Goal: Check status: Check status

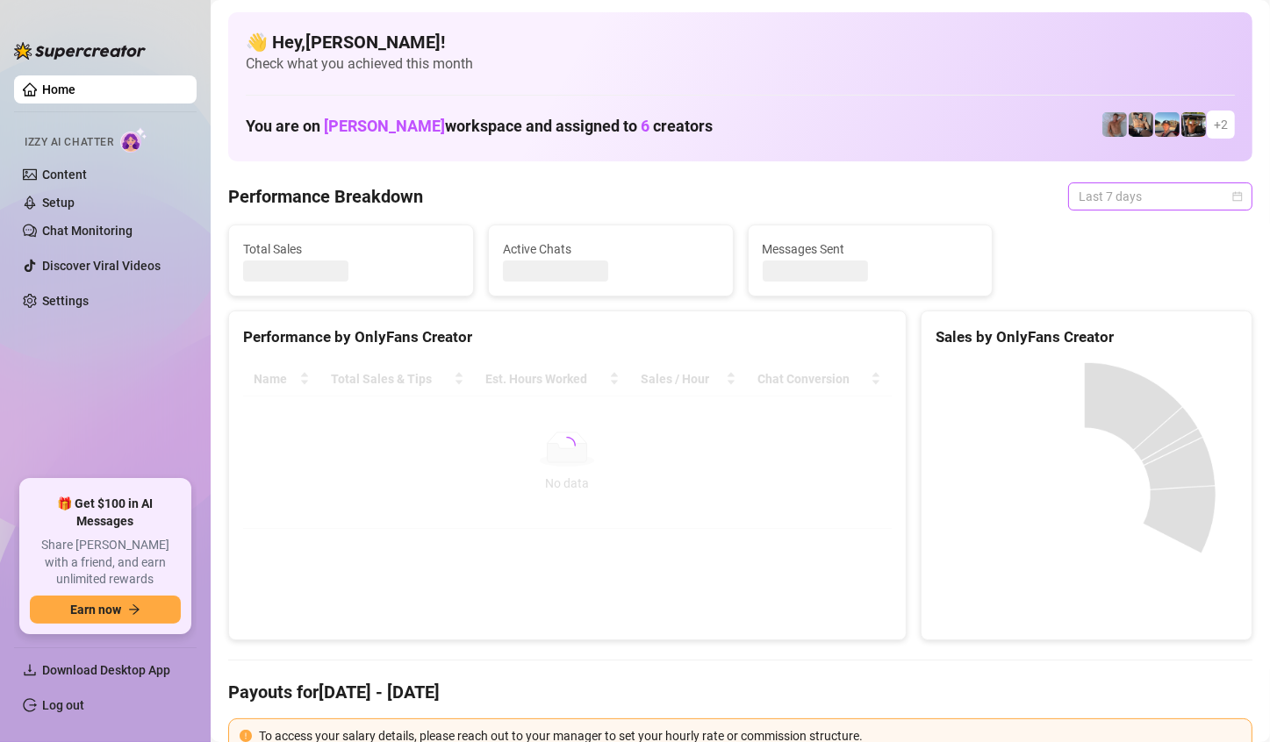
click at [1227, 197] on div "Last 7 days" at bounding box center [1160, 196] width 184 height 28
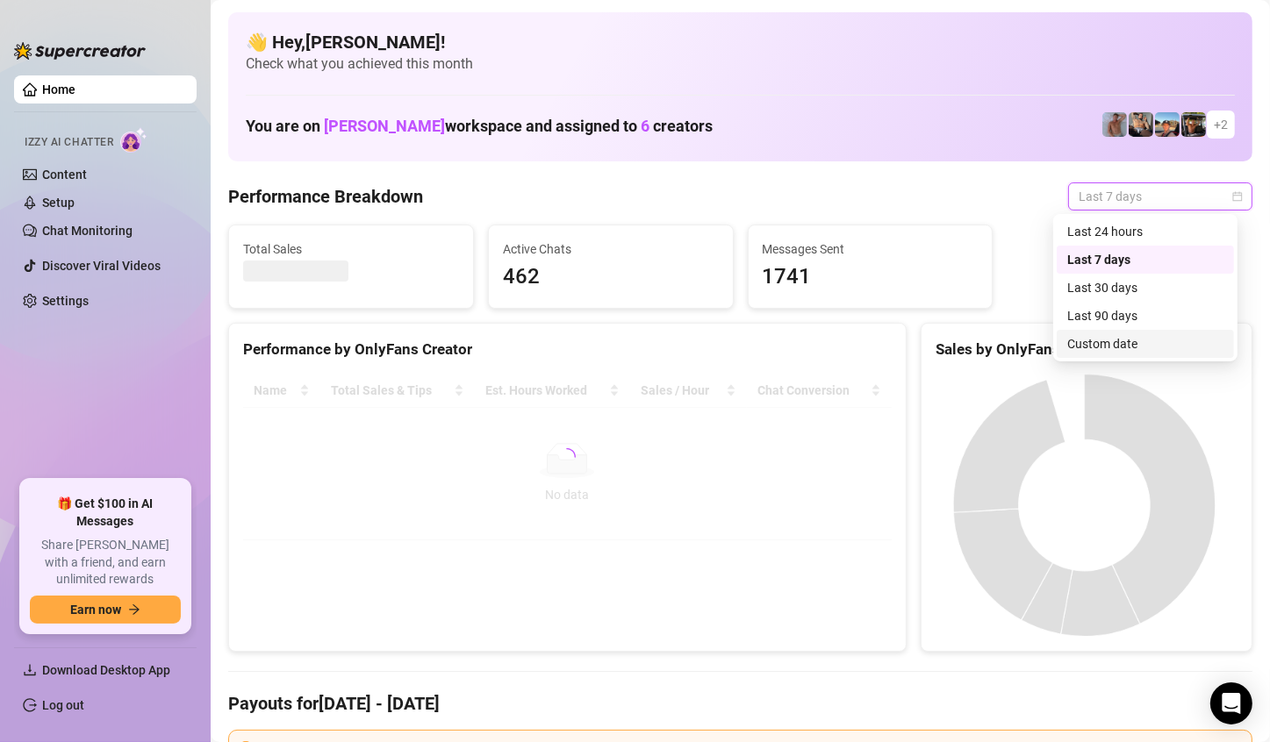
click at [1094, 334] on div "Custom date" at bounding box center [1145, 343] width 156 height 19
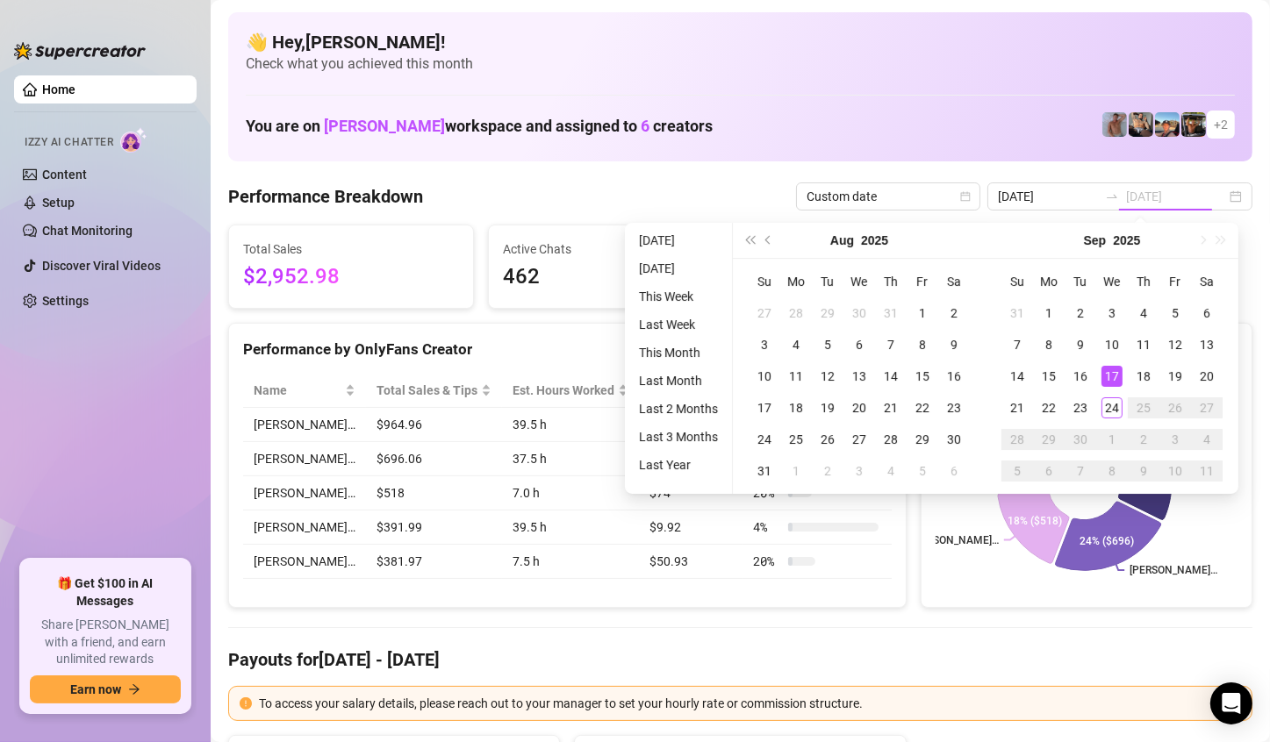
type input "[DATE]"
click at [1106, 407] on div "24" at bounding box center [1111, 407] width 21 height 21
click at [1106, 407] on icon at bounding box center [1128, 459] width 86 height 124
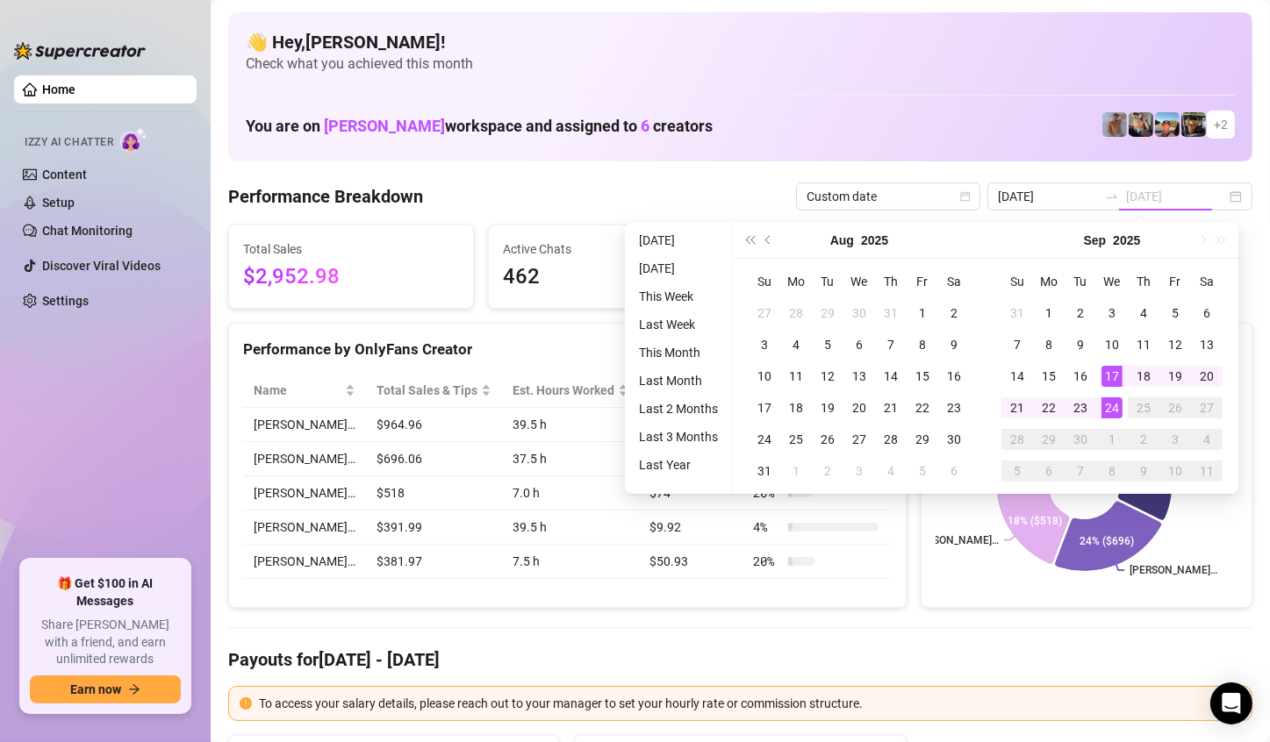
click at [1106, 407] on icon at bounding box center [1128, 459] width 86 height 124
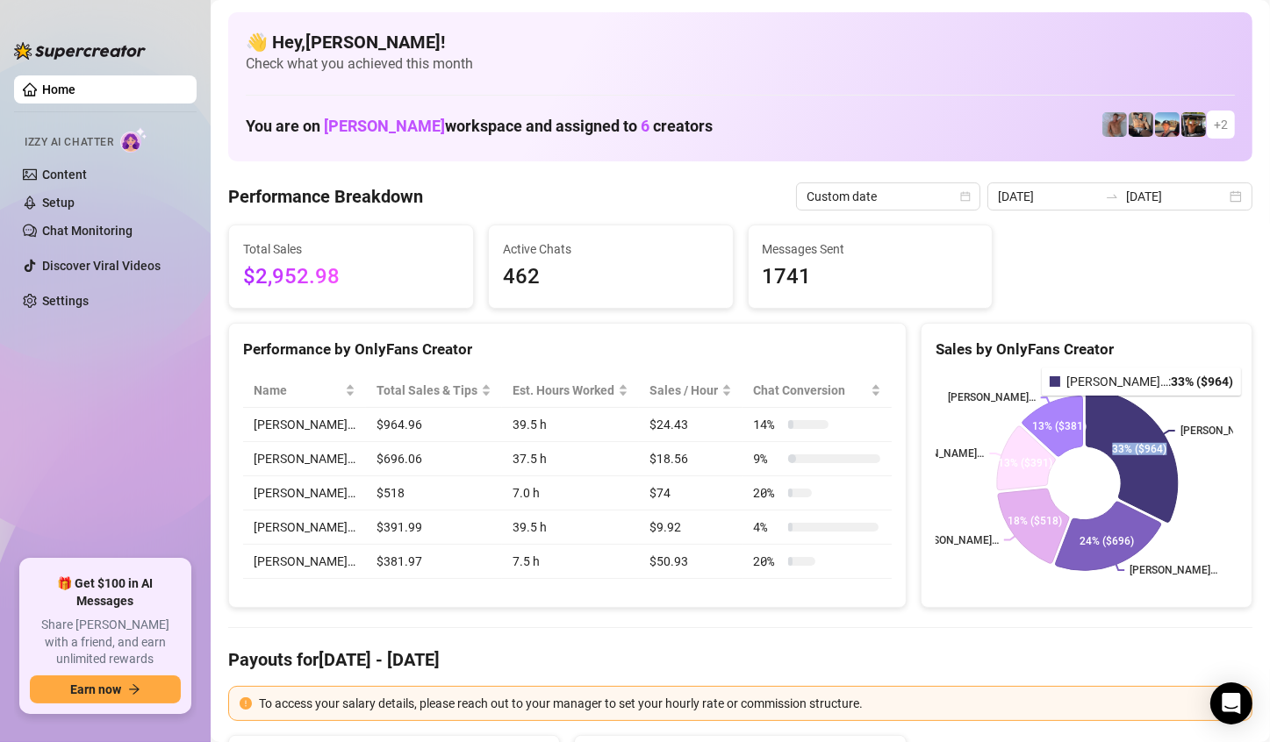
click at [1106, 407] on icon at bounding box center [1130, 456] width 91 height 132
click at [1230, 190] on div "2025-09-17 2025-09-24" at bounding box center [1119, 196] width 265 height 28
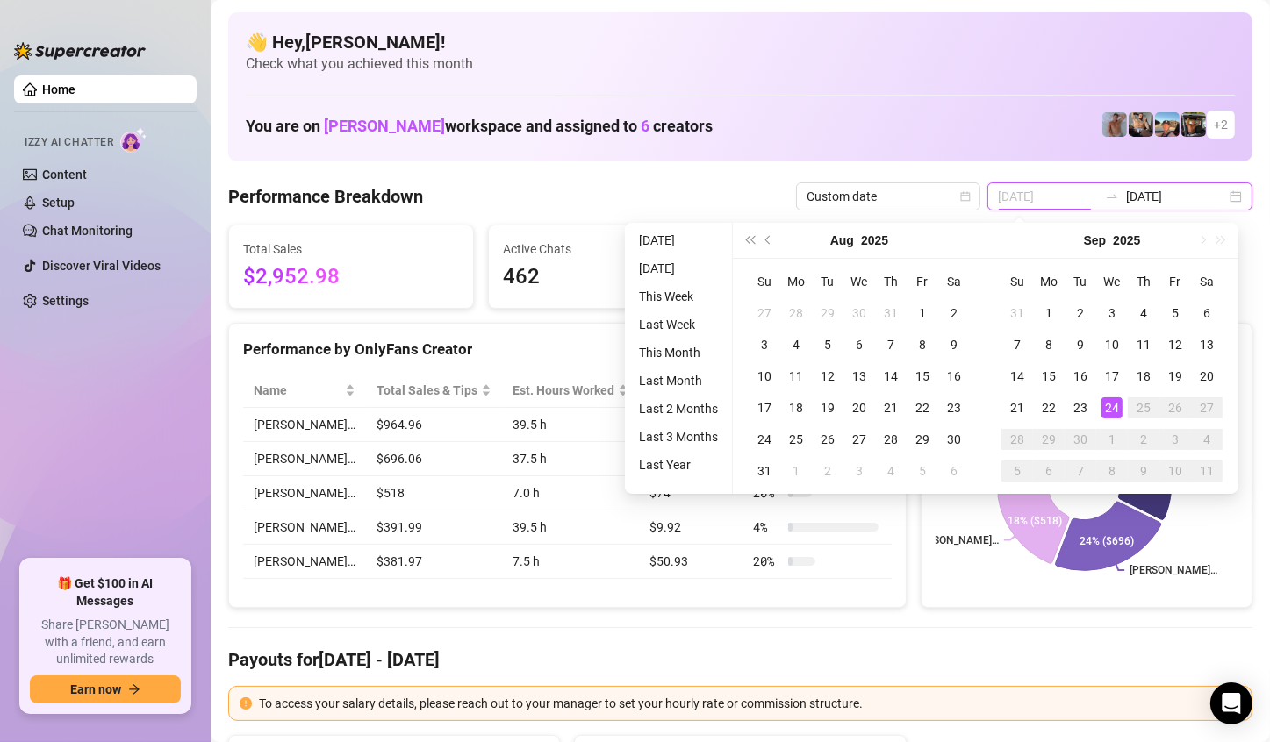
type input "2025-09-24"
click at [1115, 404] on div "24" at bounding box center [1111, 407] width 21 height 21
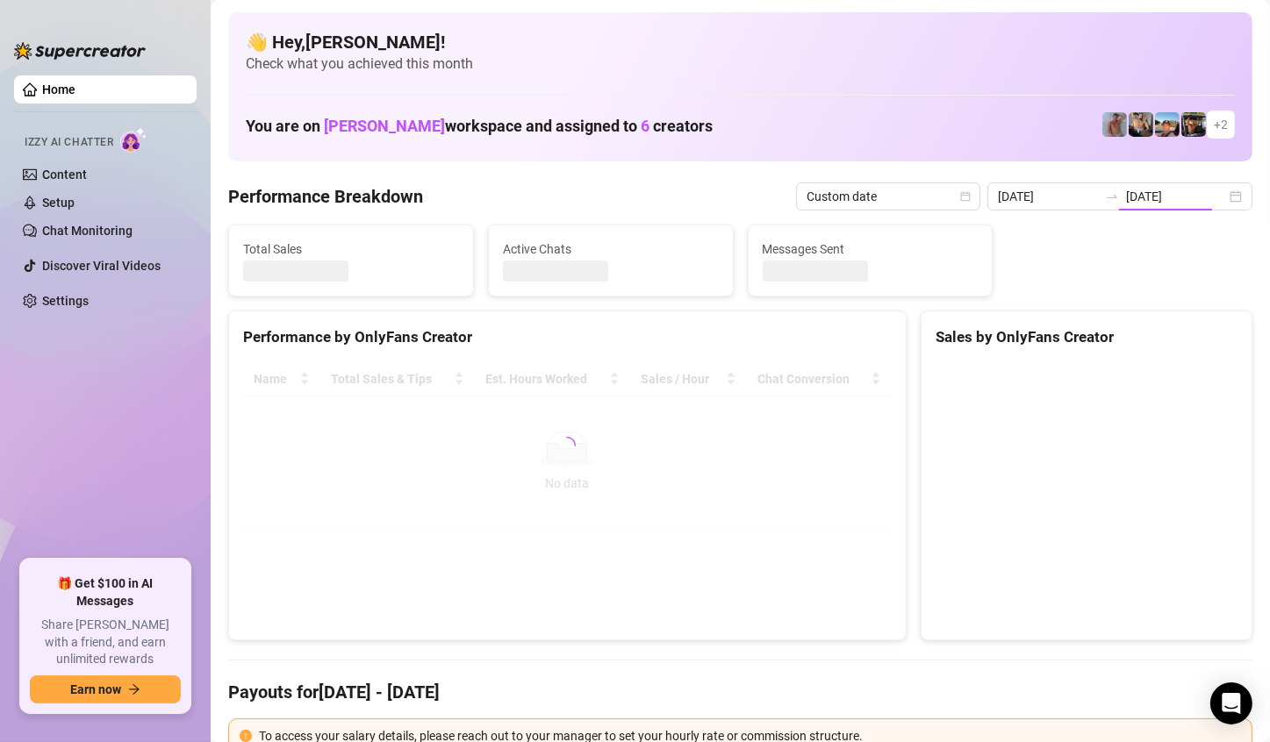
type input "2025-09-24"
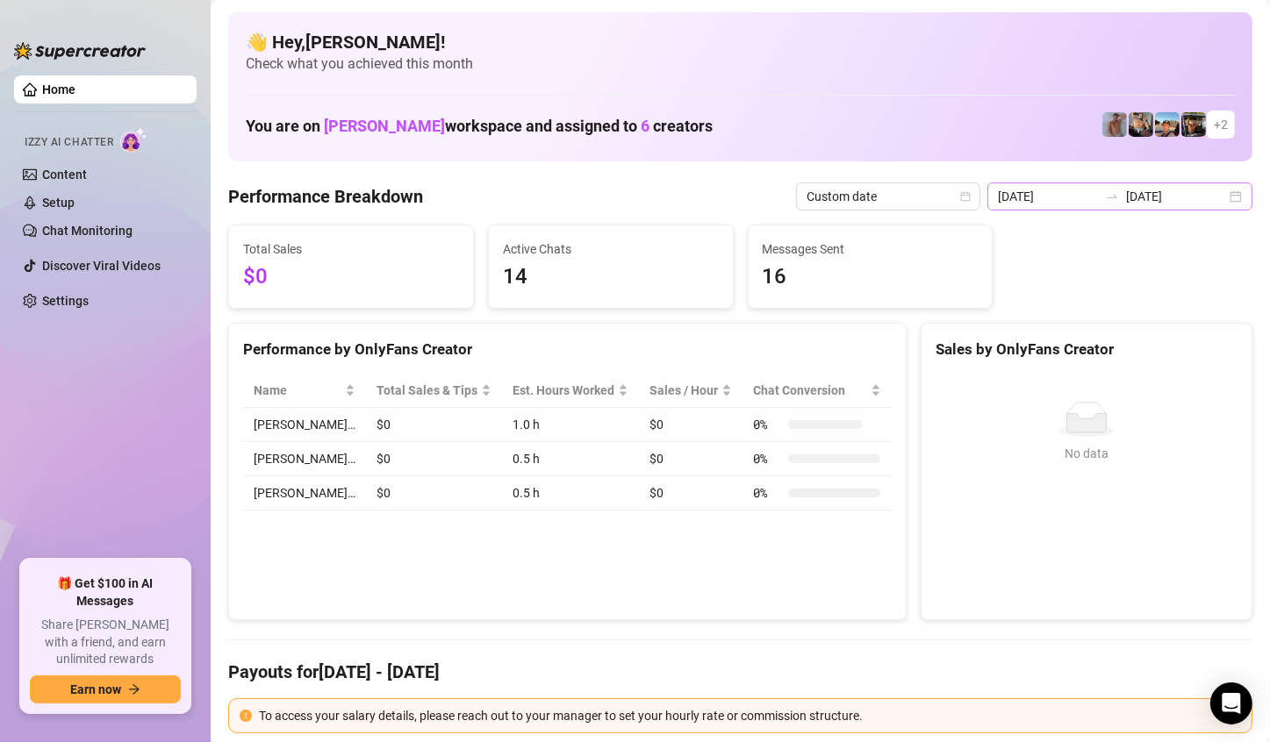
click at [1217, 201] on div "2025-09-24 2025-09-24" at bounding box center [1119, 196] width 265 height 28
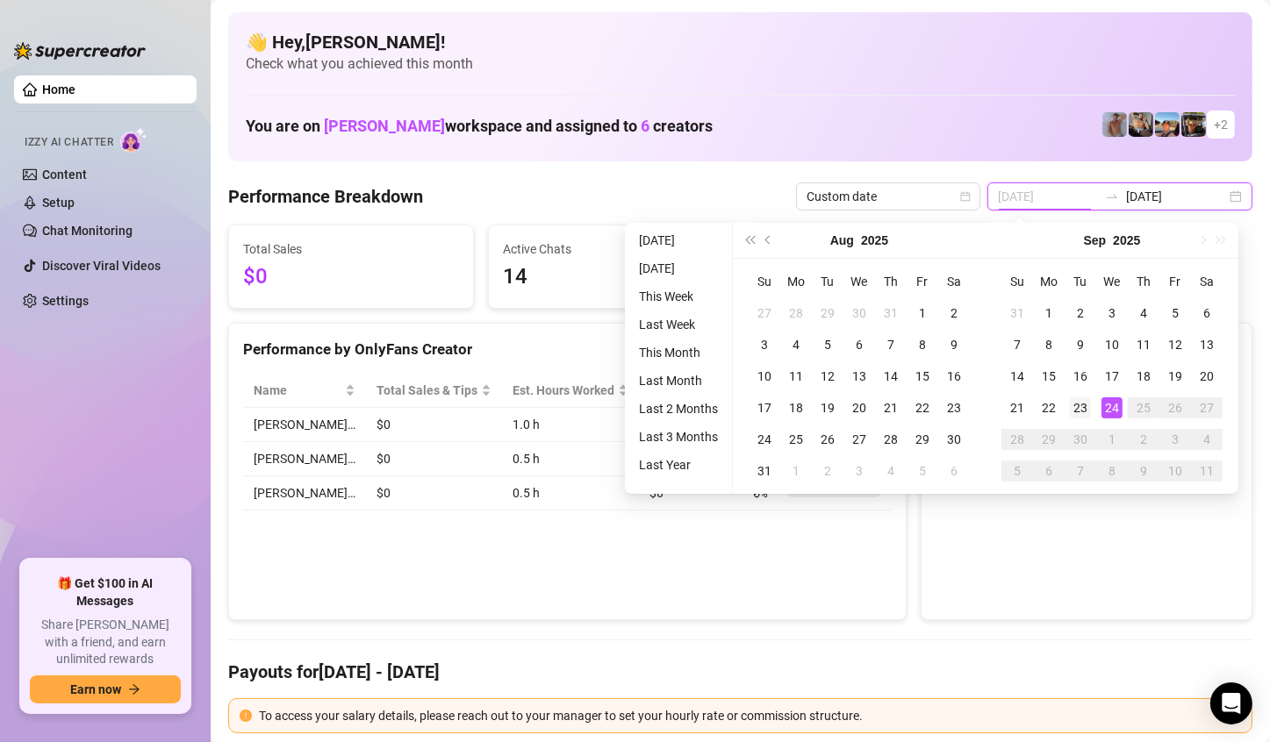
type input "2025-09-23"
click at [1086, 410] on div "23" at bounding box center [1080, 407] width 21 height 21
click at [1086, 410] on icon "No data" at bounding box center [1086, 419] width 56 height 35
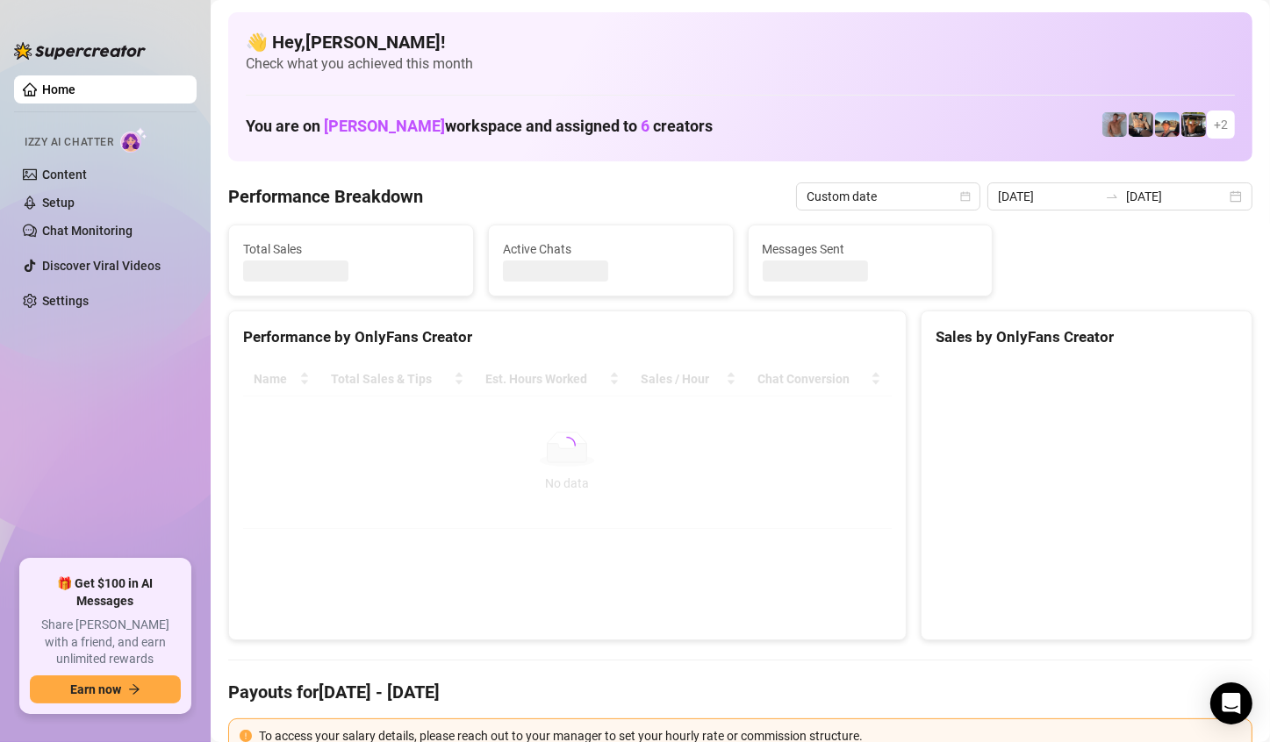
type input "2025-09-23"
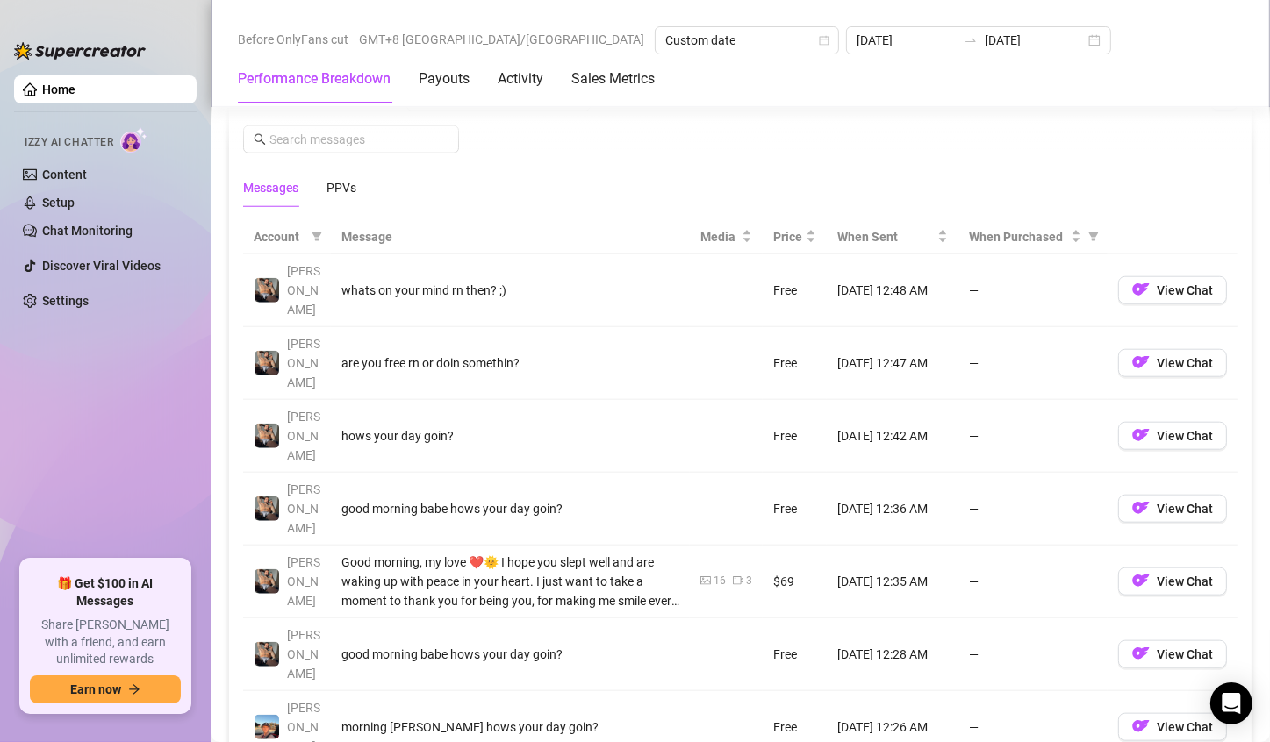
scroll to position [1590, 0]
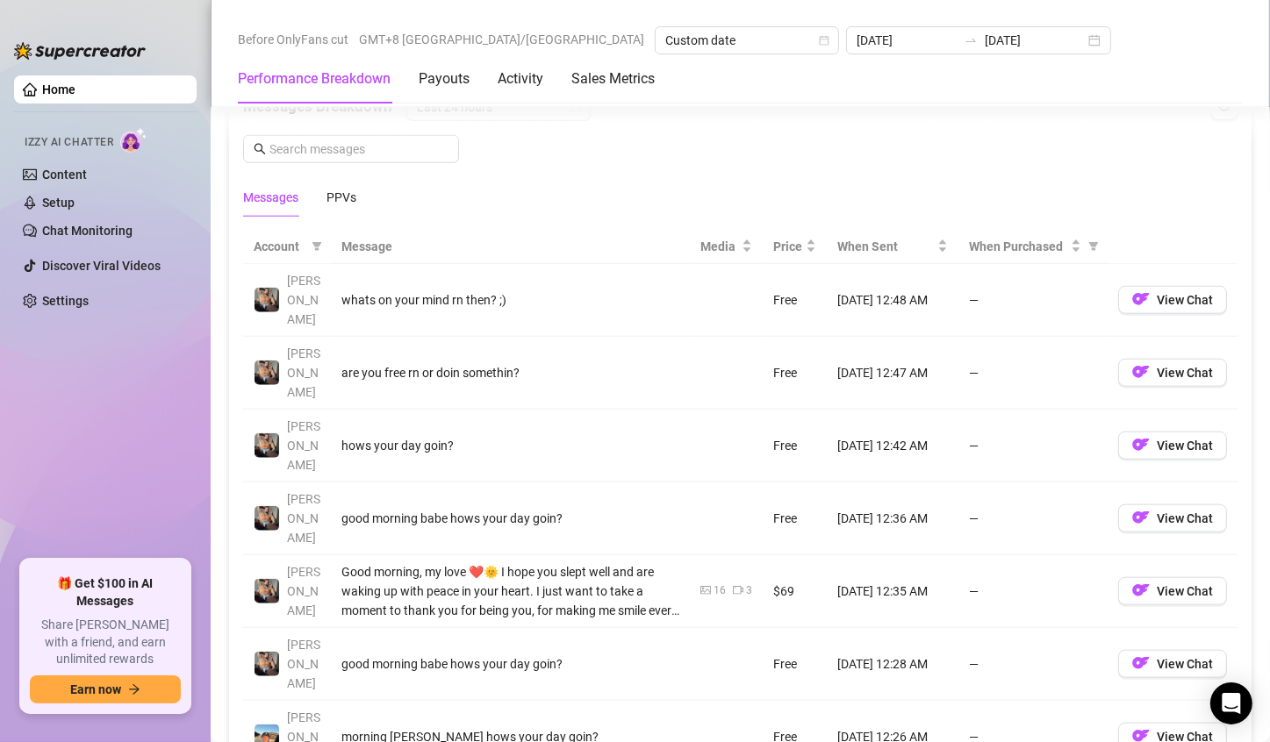
click at [322, 189] on div "Messages PPVs" at bounding box center [299, 197] width 113 height 40
click at [340, 192] on div "PPVs" at bounding box center [341, 197] width 30 height 19
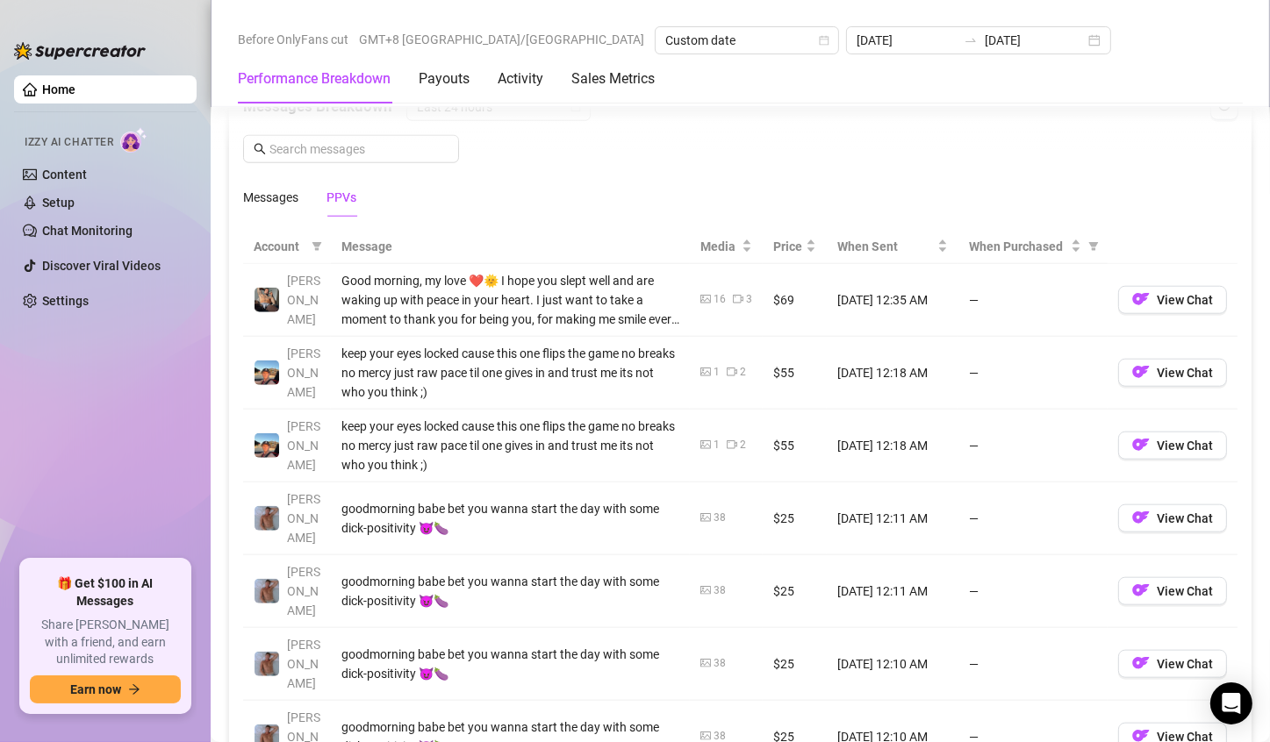
click at [1060, 316] on td "—" at bounding box center [1032, 300] width 149 height 73
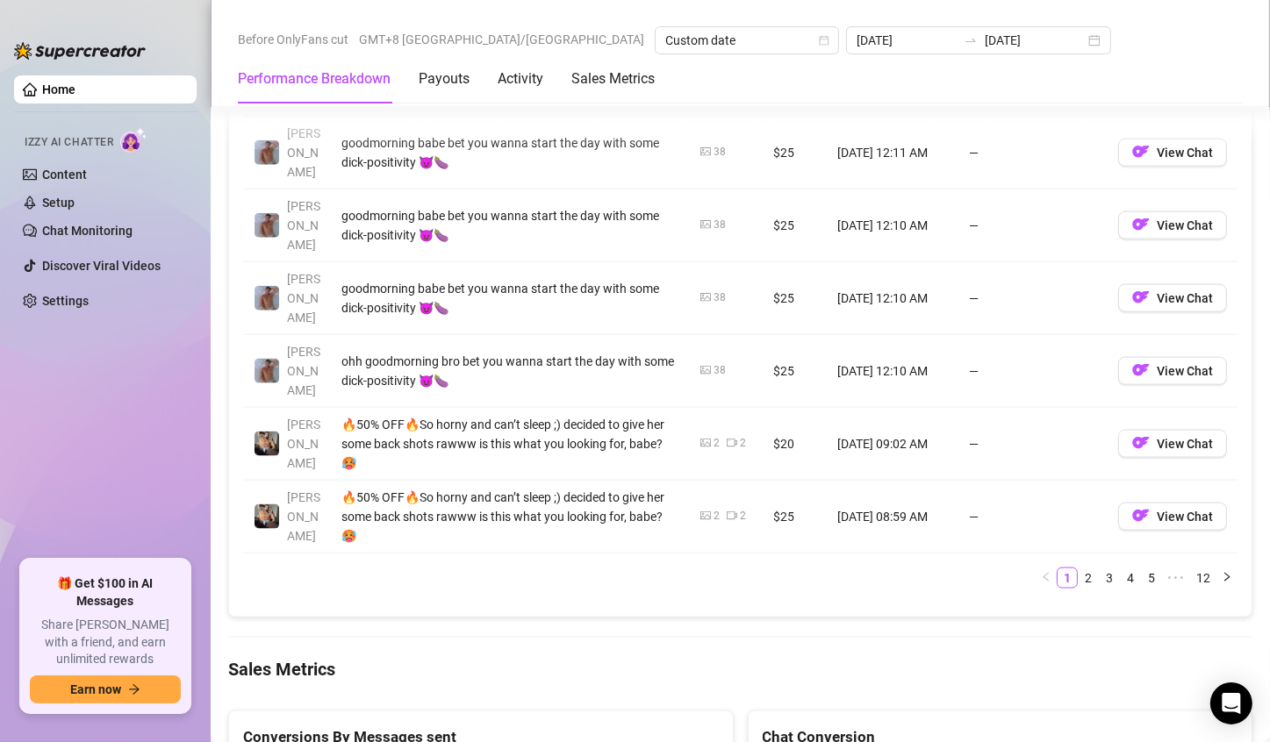
scroll to position [2379, 0]
